Goal: Information Seeking & Learning: Learn about a topic

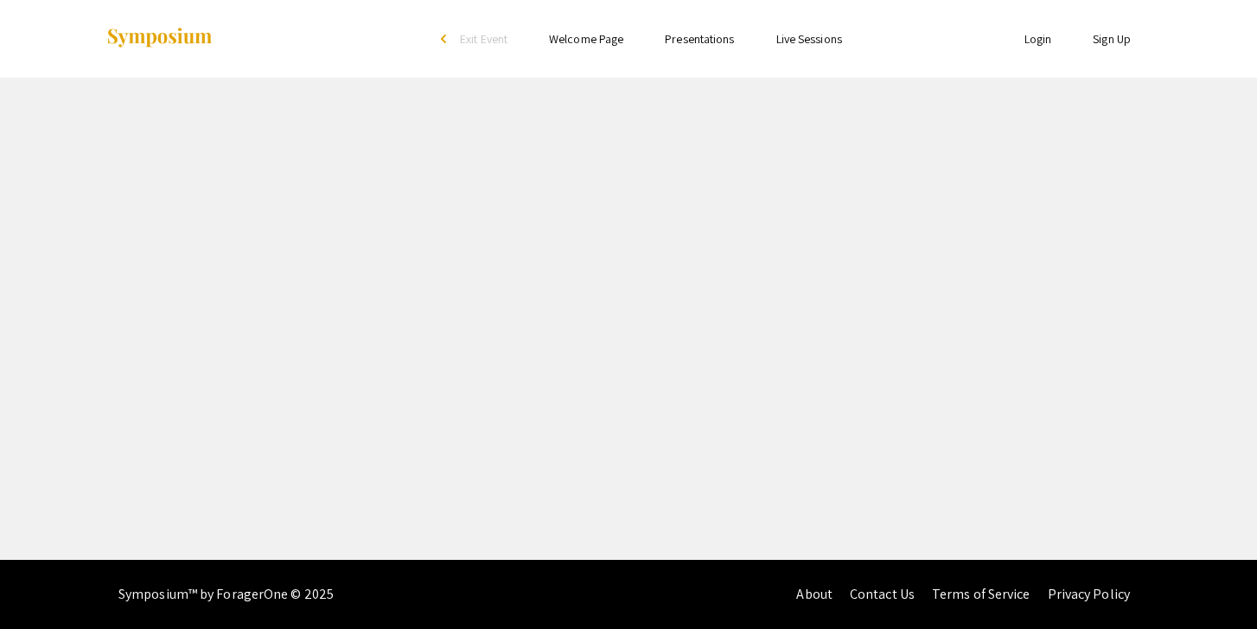
select select "custom"
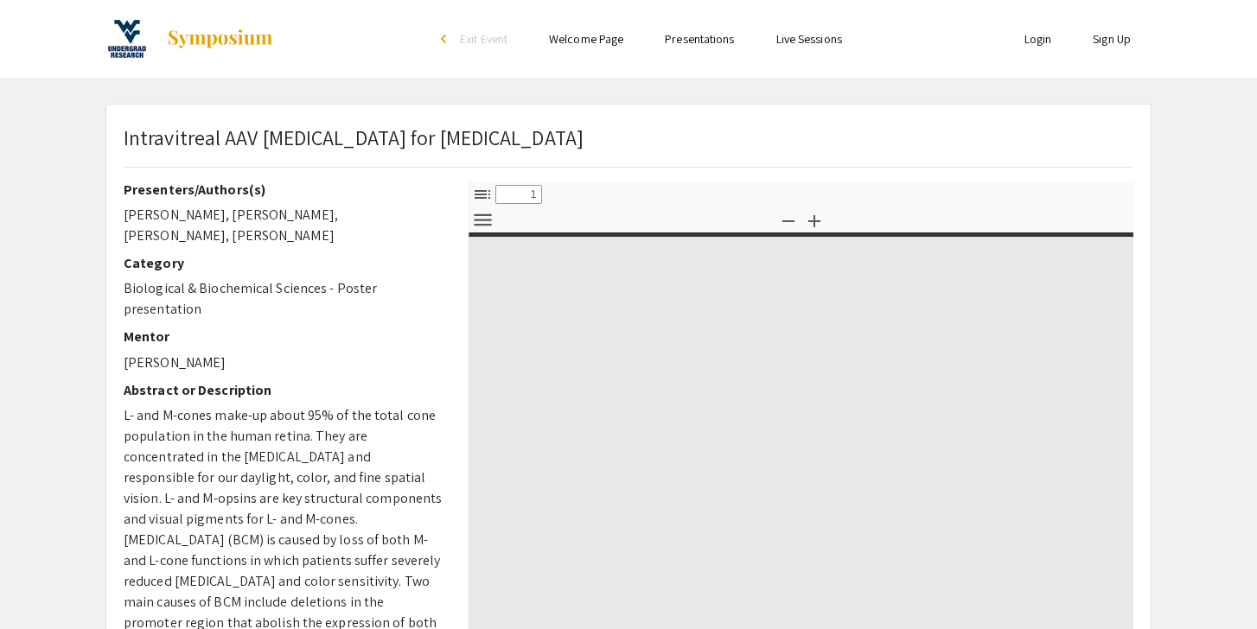
type input "0"
select select "custom"
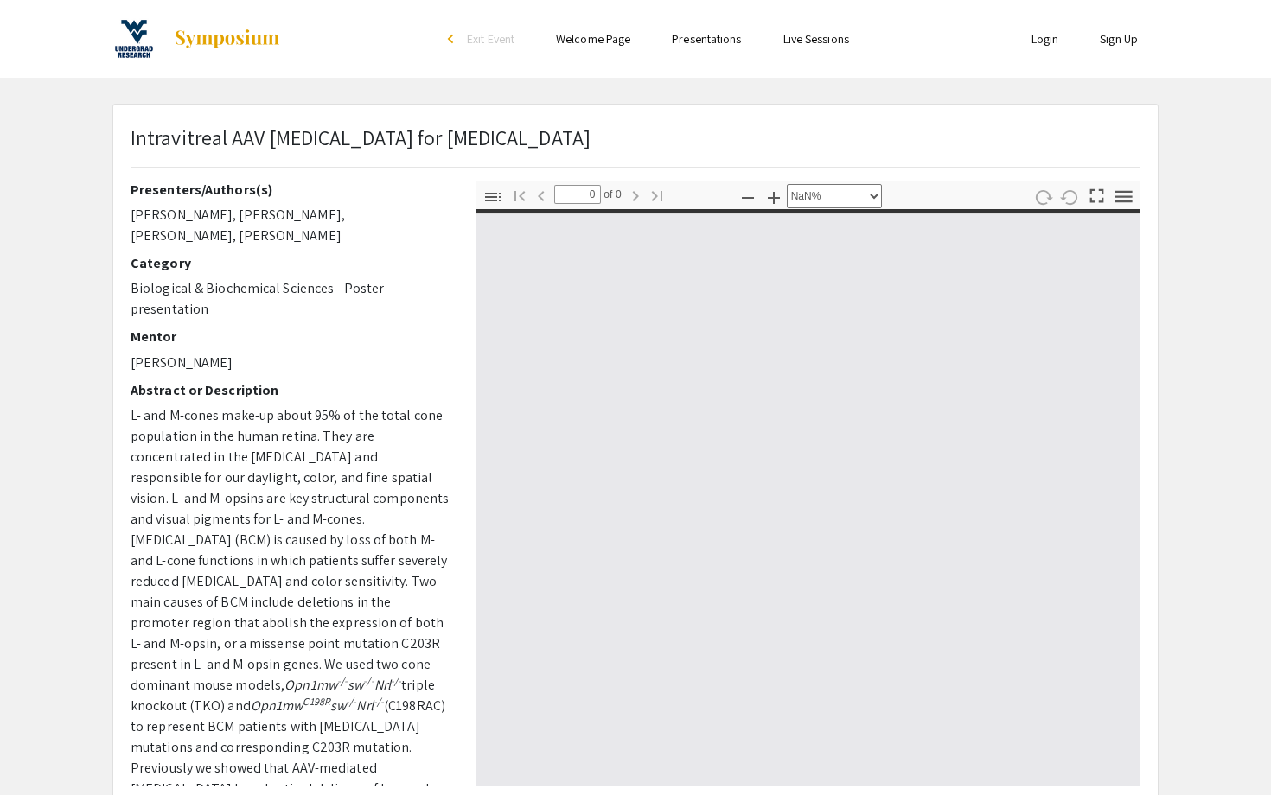
type input "1"
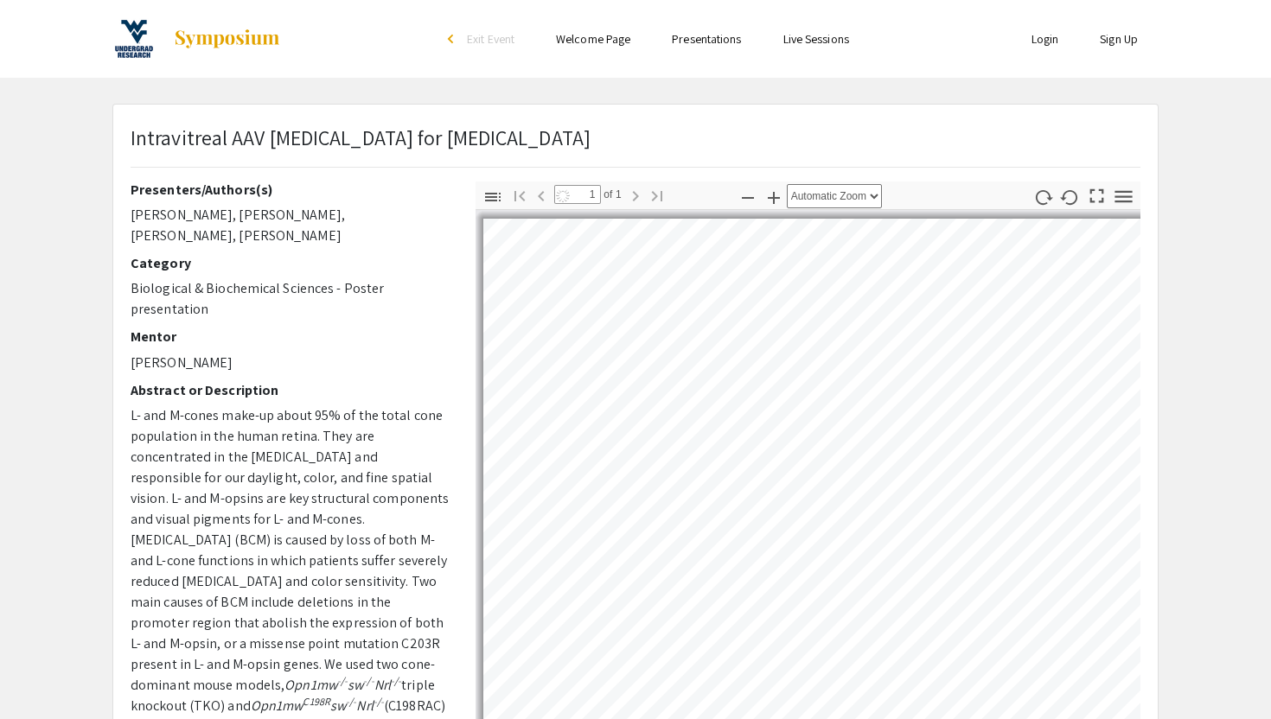
select select "auto"
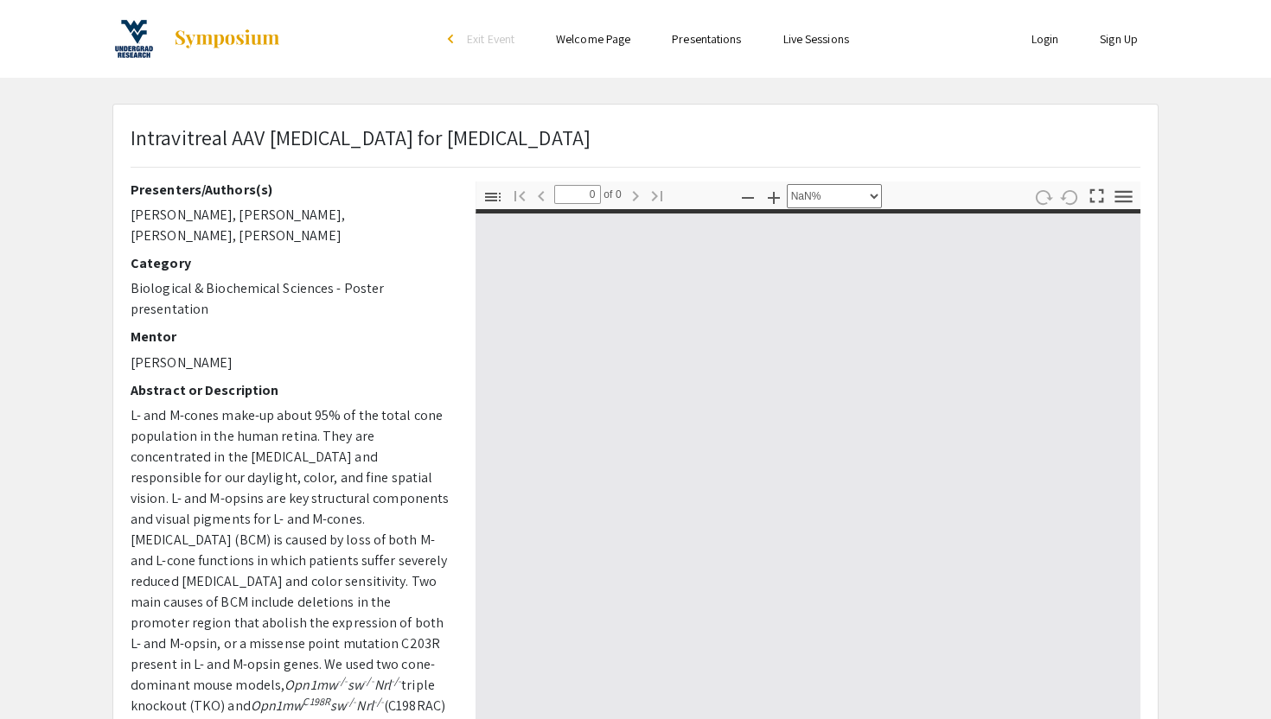
select select "custom"
type input "1"
select select "auto"
